Goal: Find specific page/section: Locate a particular part of the current website

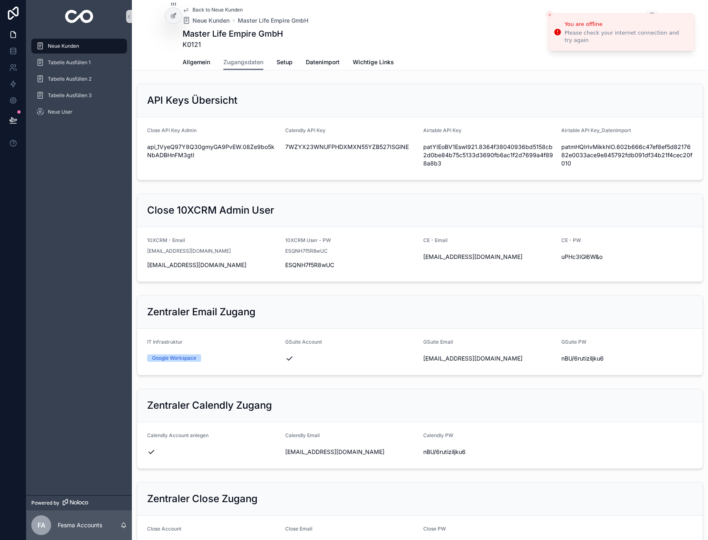
scroll to position [539, 0]
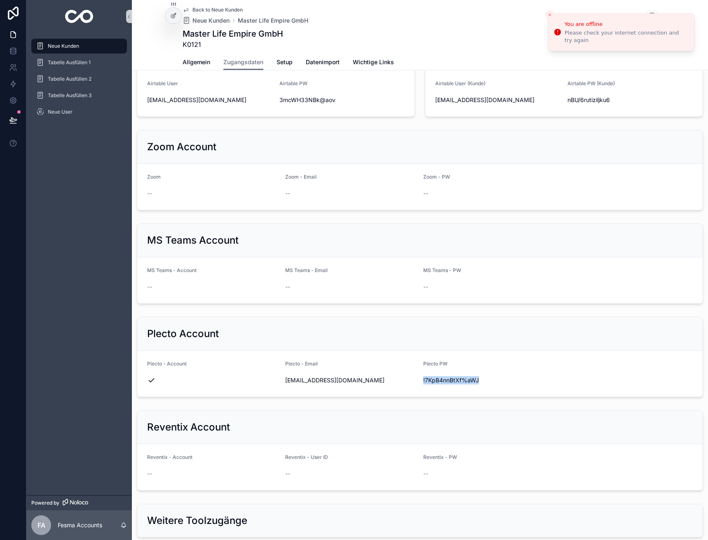
click at [209, 12] on span "Back to Neue Kunden" at bounding box center [217, 10] width 50 height 7
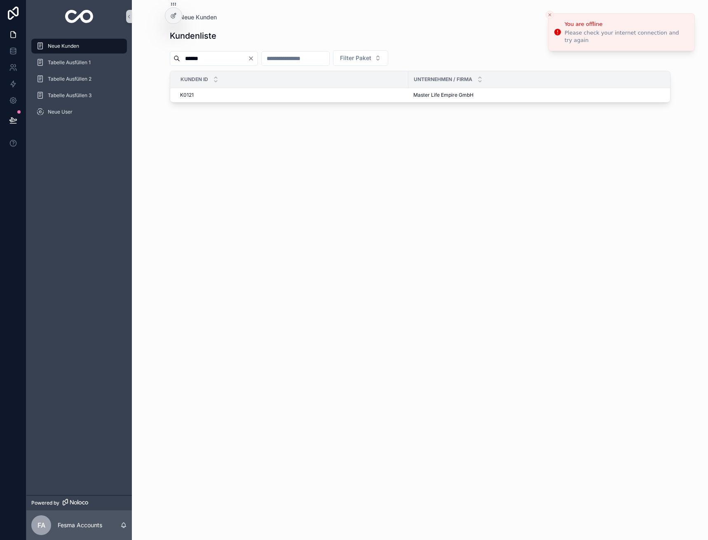
click at [254, 58] on icon "Clear" at bounding box center [251, 58] width 7 height 7
click at [307, 54] on input "scrollable content" at bounding box center [286, 59] width 68 height 12
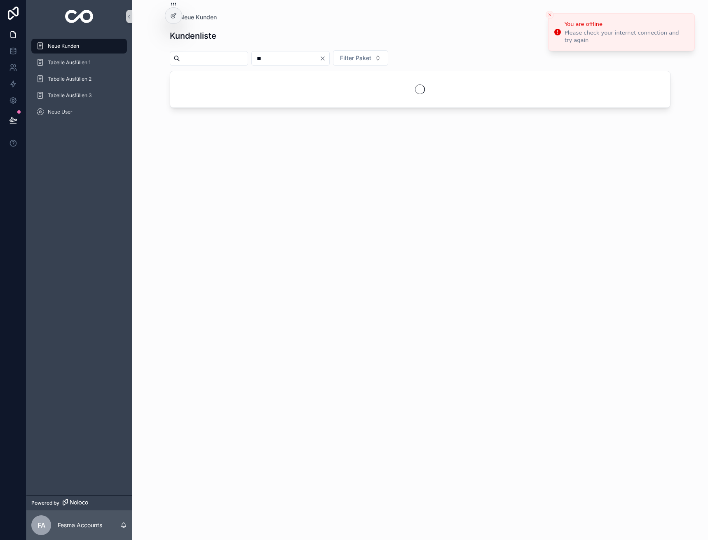
type input "**"
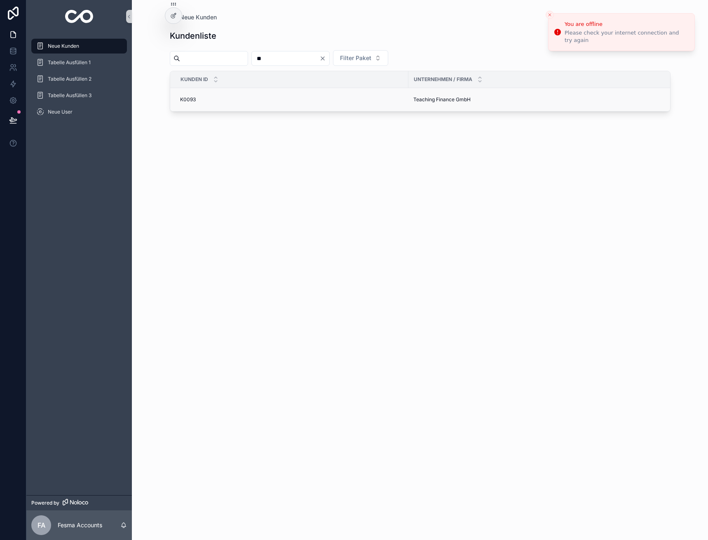
click at [414, 97] on span "Teaching Finance GmbH" at bounding box center [441, 99] width 57 height 7
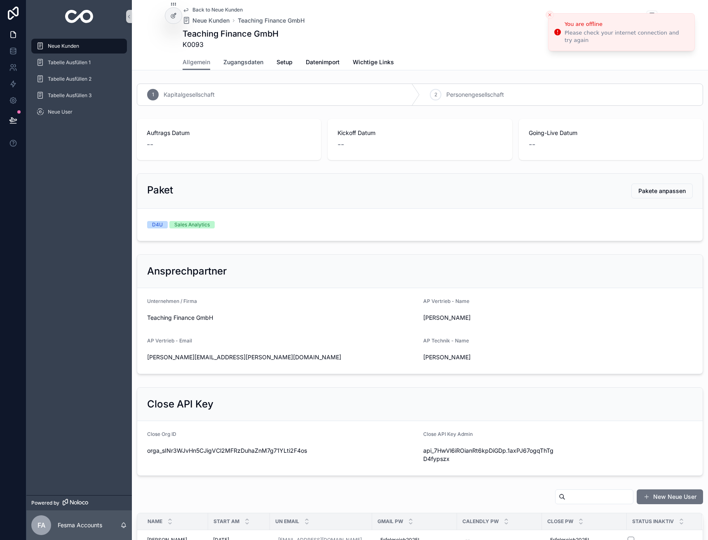
click at [232, 65] on span "Zugangsdaten" at bounding box center [243, 62] width 40 height 8
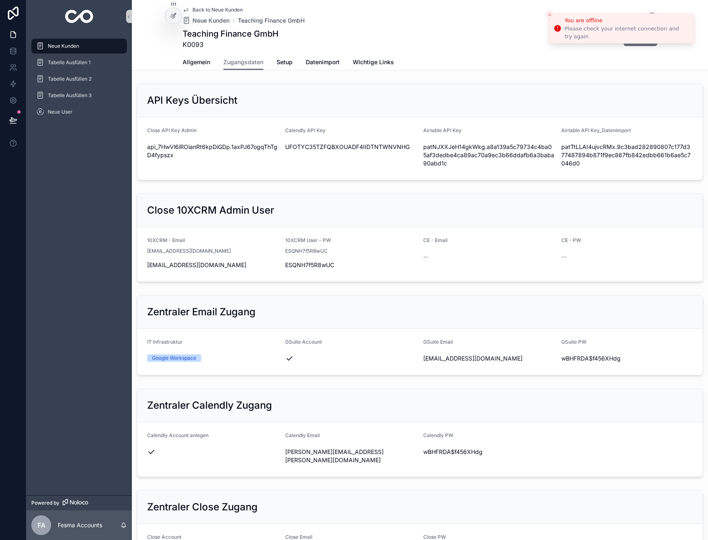
click at [549, 14] on icon "Close toast" at bounding box center [549, 14] width 5 height 5
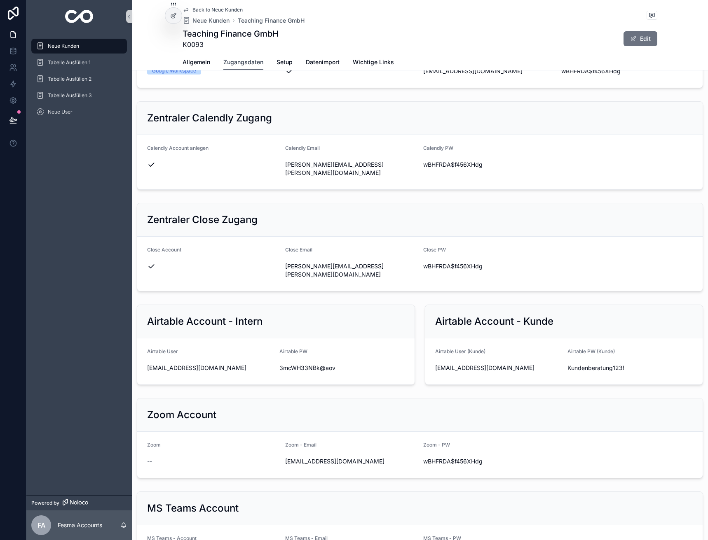
scroll to position [288, 0]
click at [475, 363] on span "[EMAIL_ADDRESS][DOMAIN_NAME]" at bounding box center [498, 367] width 126 height 8
copy div "[EMAIL_ADDRESS][DOMAIN_NAME]"
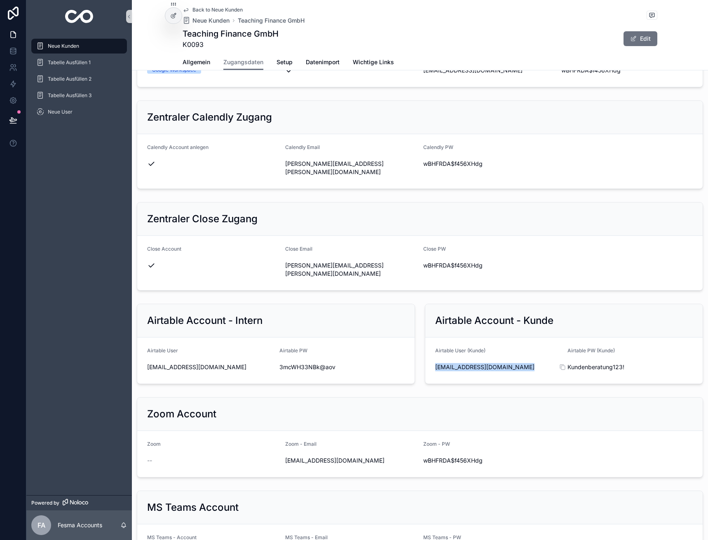
click at [597, 363] on span "Kundenberatung123!" at bounding box center [630, 367] width 126 height 8
copy div "Kundenberatung123!"
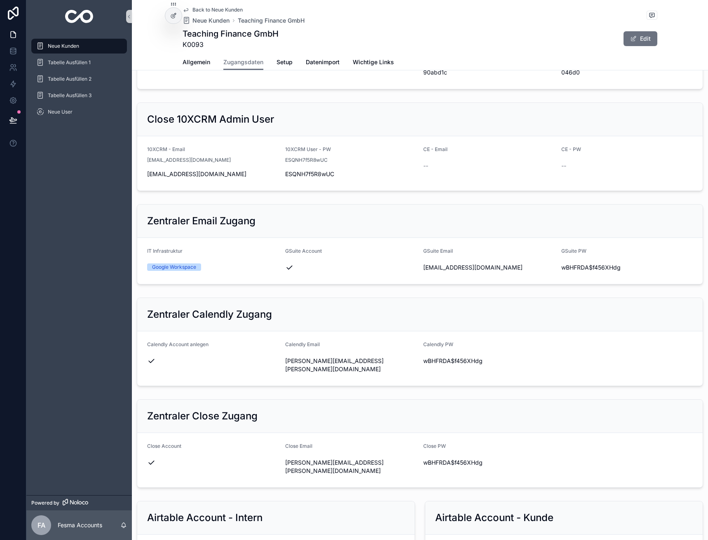
scroll to position [0, 0]
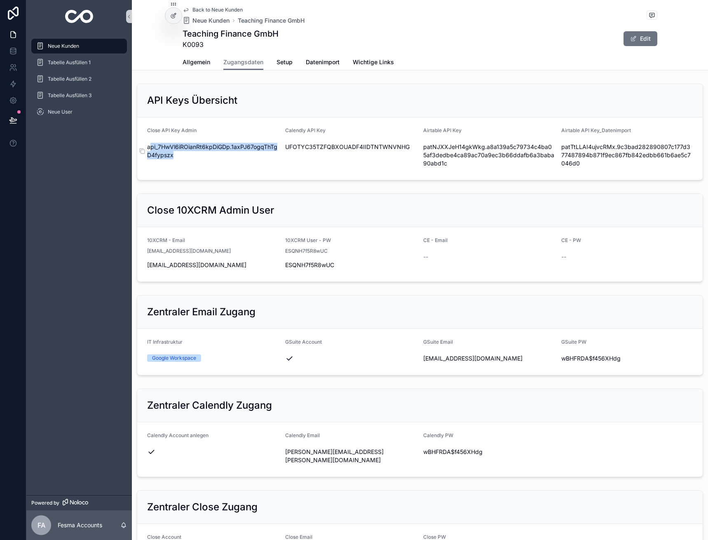
drag, startPoint x: 151, startPoint y: 156, endPoint x: 150, endPoint y: 143, distance: 12.8
click at [150, 143] on span "api_7HwVl6iROianRt6kpDiGDp.1axPJ67ogqThTgD4fypszx" at bounding box center [212, 151] width 131 height 16
drag, startPoint x: 172, startPoint y: 154, endPoint x: 148, endPoint y: 145, distance: 26.1
click at [148, 145] on span "api_7HwVl6iROianRt6kpDiGDp.1axPJ67ogqThTgD4fypszx" at bounding box center [212, 151] width 131 height 16
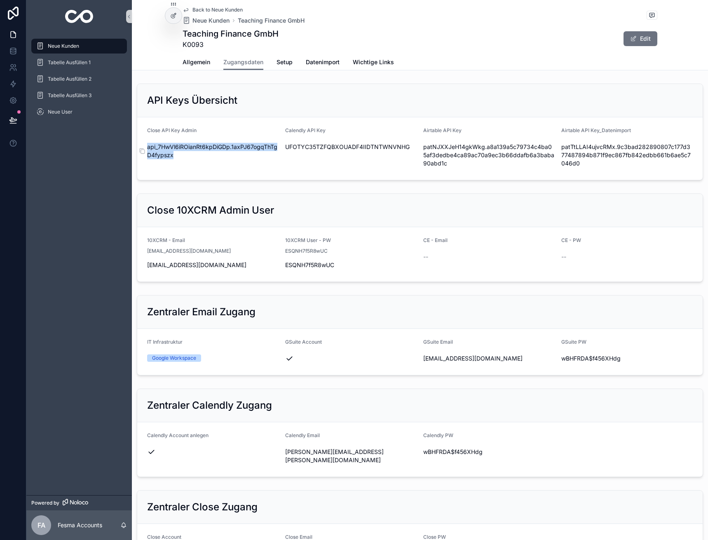
copy span "api_7HwVl6iROianRt6kpDiGDp.1axPJ67ogqThTgD4fypszx"
click at [202, 21] on span "Neue Kunden" at bounding box center [210, 20] width 37 height 8
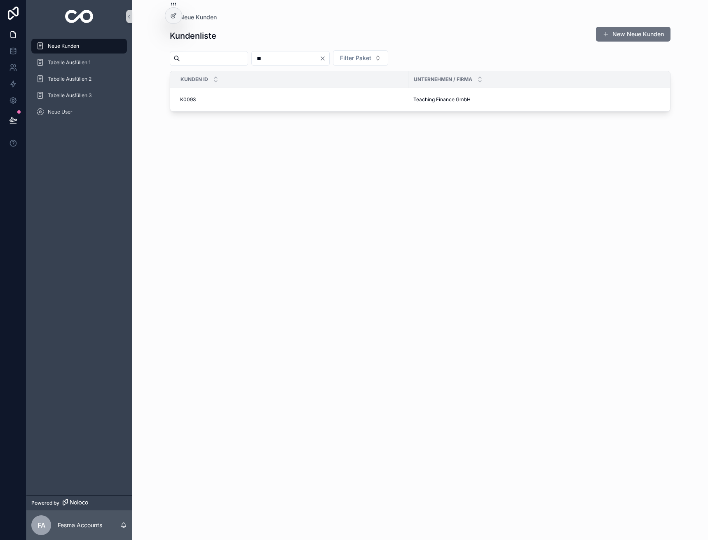
click at [294, 59] on input "**" at bounding box center [286, 59] width 68 height 12
type input "**"
click at [432, 96] on td "HealVersity GmbH HealVersity GmbH" at bounding box center [545, 99] width 274 height 23
click at [433, 98] on span "HealVersity GmbH" at bounding box center [434, 99] width 43 height 7
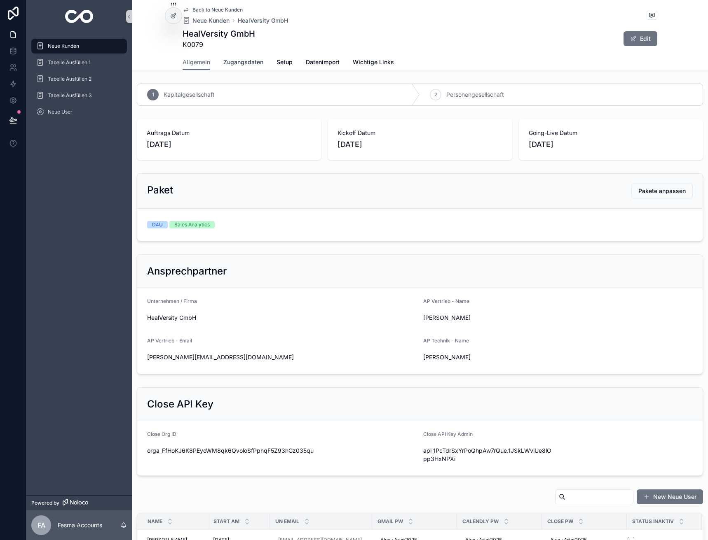
click at [233, 65] on span "Zugangsdaten" at bounding box center [243, 62] width 40 height 8
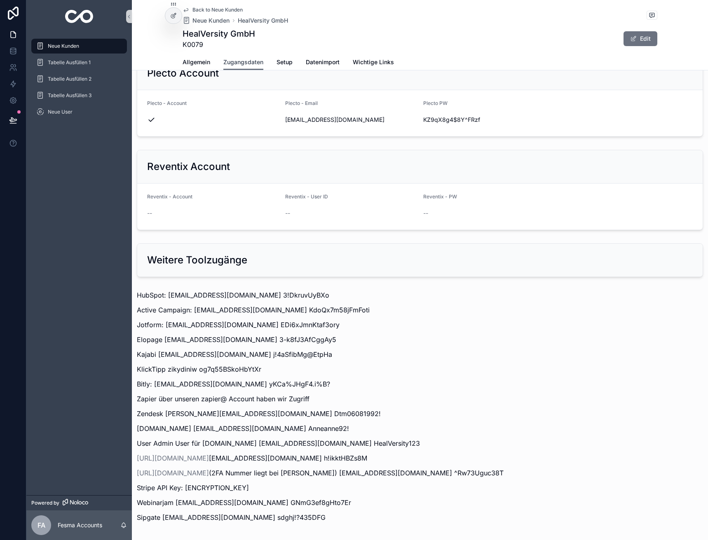
scroll to position [871, 0]
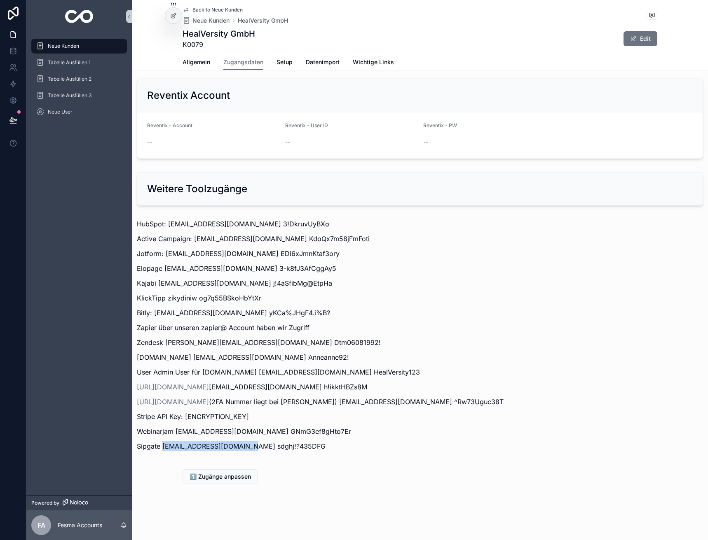
drag, startPoint x: 163, startPoint y: 447, endPoint x: 254, endPoint y: 445, distance: 91.1
click at [254, 445] on p "Sipgate [EMAIL_ADDRESS][DOMAIN_NAME] sdghj!?435DFG" at bounding box center [420, 447] width 566 height 10
copy p "[EMAIL_ADDRESS][DOMAIN_NAME]"
drag, startPoint x: 256, startPoint y: 447, endPoint x: 314, endPoint y: 451, distance: 58.6
click at [314, 451] on p "Sipgate [EMAIL_ADDRESS][DOMAIN_NAME] sdghj!?435DFG" at bounding box center [420, 447] width 566 height 10
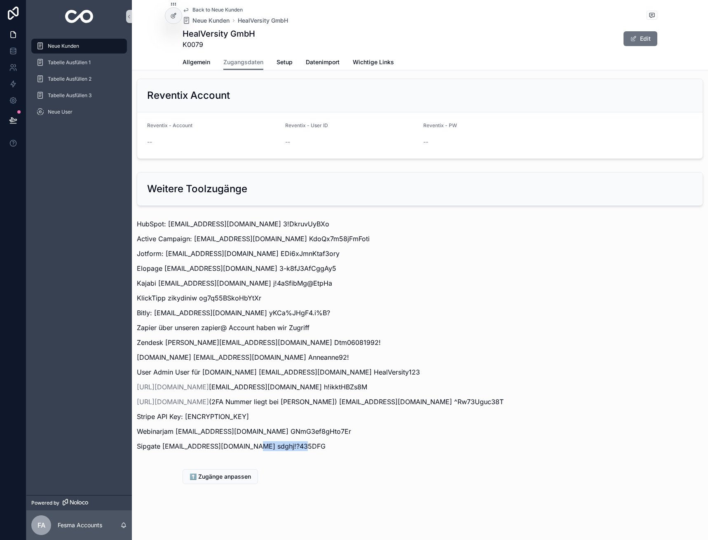
copy p "sdghj!?435DFG"
drag, startPoint x: 162, startPoint y: 447, endPoint x: 252, endPoint y: 447, distance: 90.6
click at [252, 447] on p "Sipgate [EMAIL_ADDRESS][DOMAIN_NAME] sdghj!?435DFG" at bounding box center [420, 447] width 566 height 10
copy p "[EMAIL_ADDRESS][DOMAIN_NAME]"
click at [217, 446] on p "Sipgate [EMAIL_ADDRESS][DOMAIN_NAME] sdghj!?435DFG" at bounding box center [420, 447] width 566 height 10
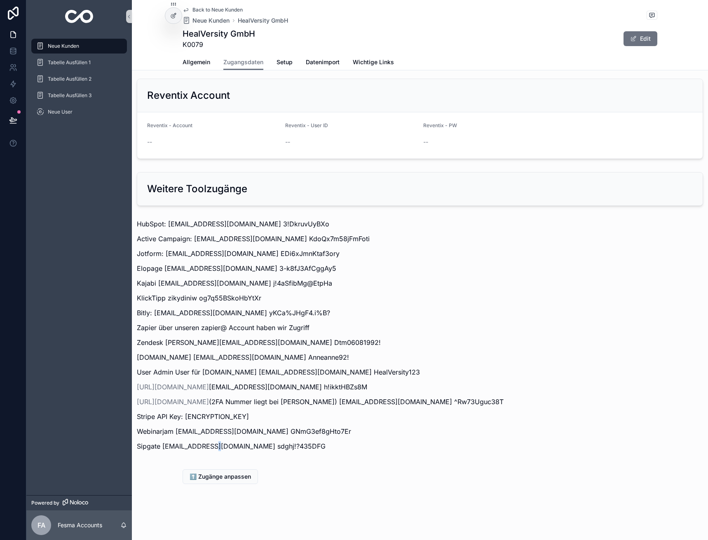
click at [217, 446] on p "Sipgate [EMAIL_ADDRESS][DOMAIN_NAME] sdghj!?435DFG" at bounding box center [420, 447] width 566 height 10
click at [211, 19] on span "Neue Kunden" at bounding box center [210, 20] width 37 height 8
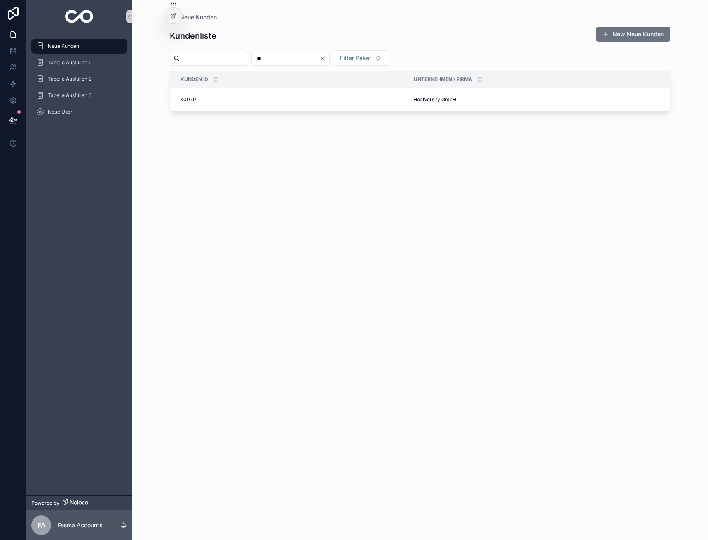
click at [283, 57] on input "**" at bounding box center [286, 59] width 68 height 12
type input "**"
click at [428, 111] on span "DigiSpace GmbH" at bounding box center [433, 114] width 40 height 7
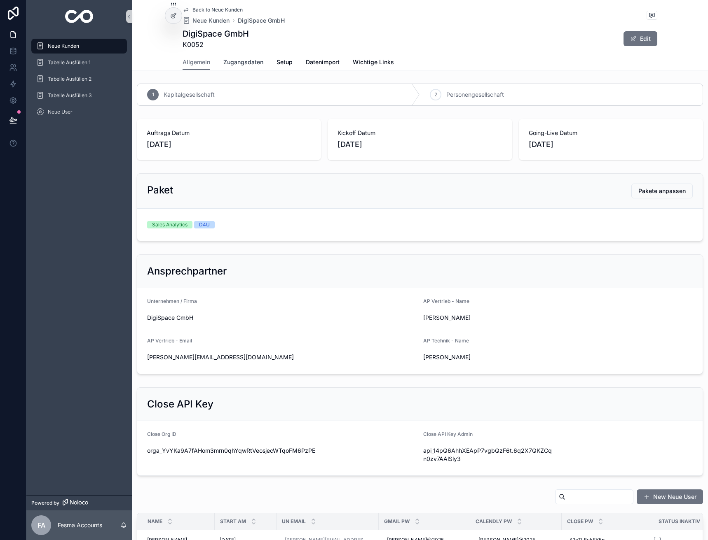
click at [240, 68] on link "Zugangsdaten" at bounding box center [243, 63] width 40 height 16
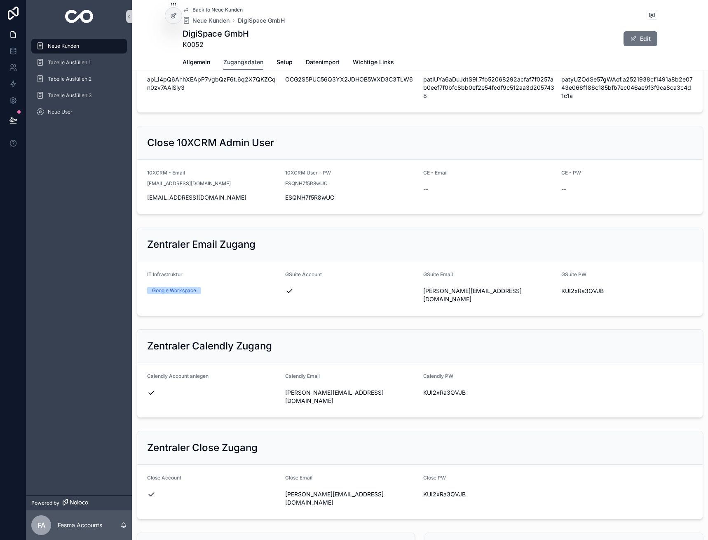
scroll to position [206, 0]
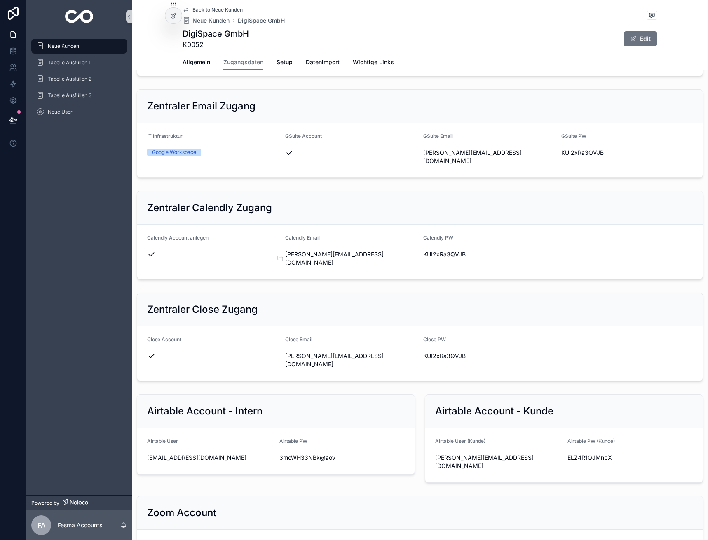
click at [352, 250] on span "[PERSON_NAME][EMAIL_ADDRESS][DOMAIN_NAME]" at bounding box center [350, 258] width 131 height 16
copy div "[PERSON_NAME][EMAIL_ADDRESS][DOMAIN_NAME]"
click at [445, 250] on span "KUI2xRa3QVJB" at bounding box center [488, 254] width 131 height 8
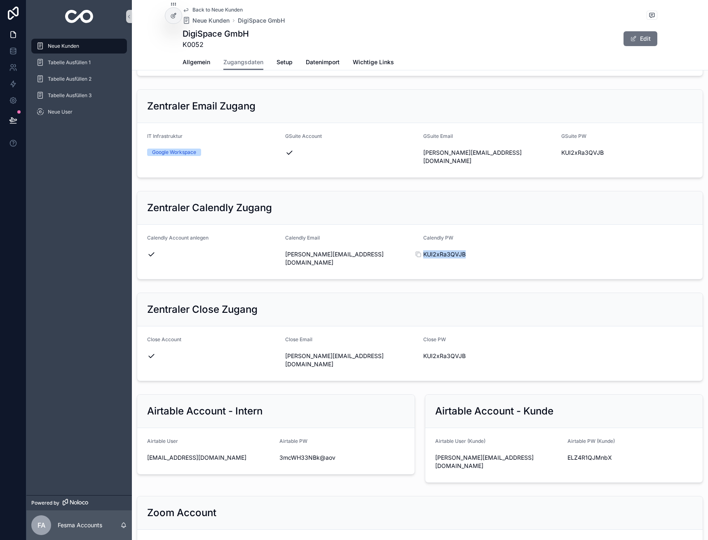
click at [445, 250] on span "KUI2xRa3QVJB" at bounding box center [488, 254] width 131 height 8
copy div "KUI2xRa3QVJB"
